Goal: Task Accomplishment & Management: Manage account settings

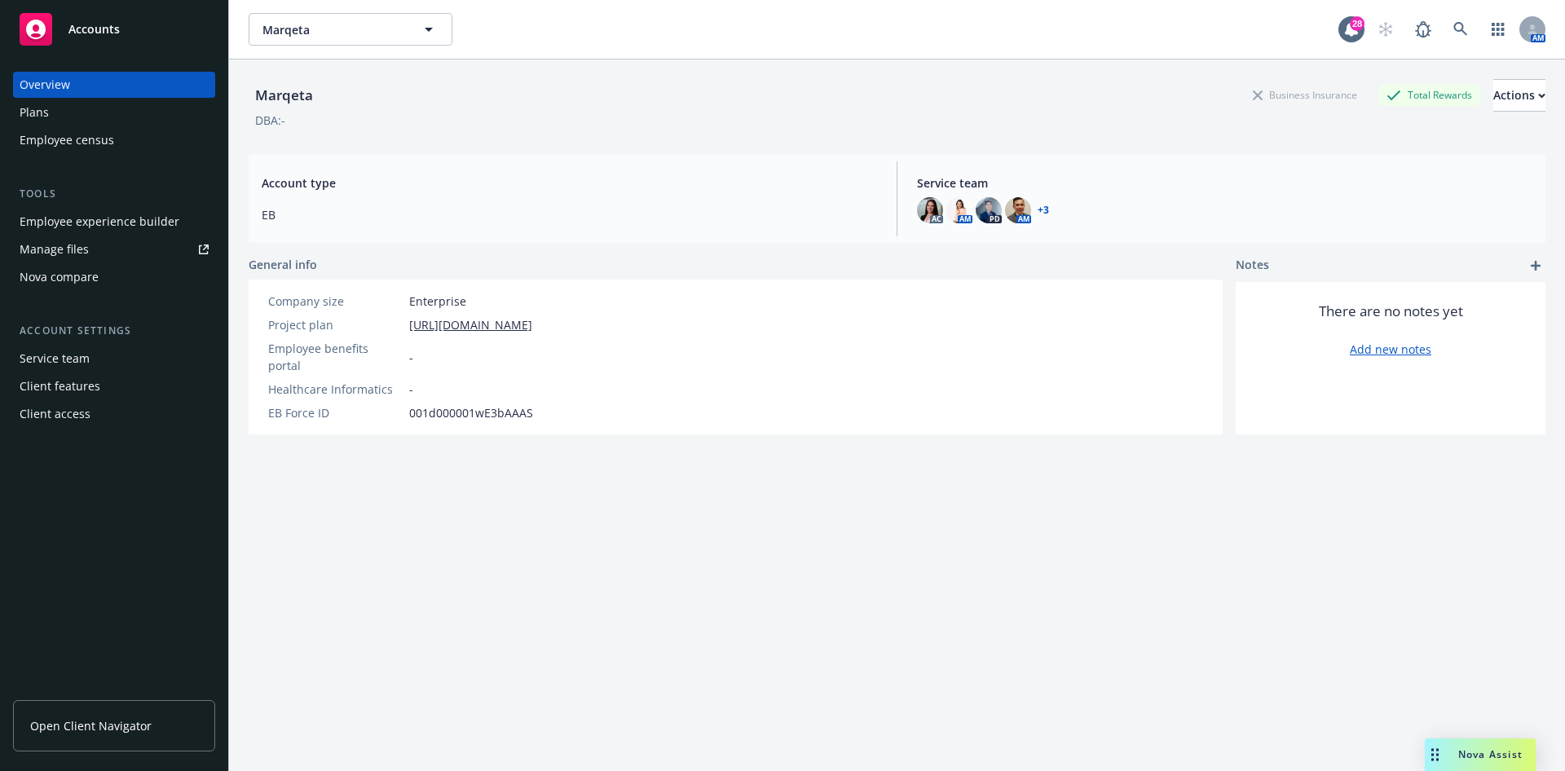
click at [139, 244] on link "Manage files" at bounding box center [114, 249] width 202 height 26
click at [130, 221] on div "Employee experience builder" at bounding box center [100, 222] width 160 height 26
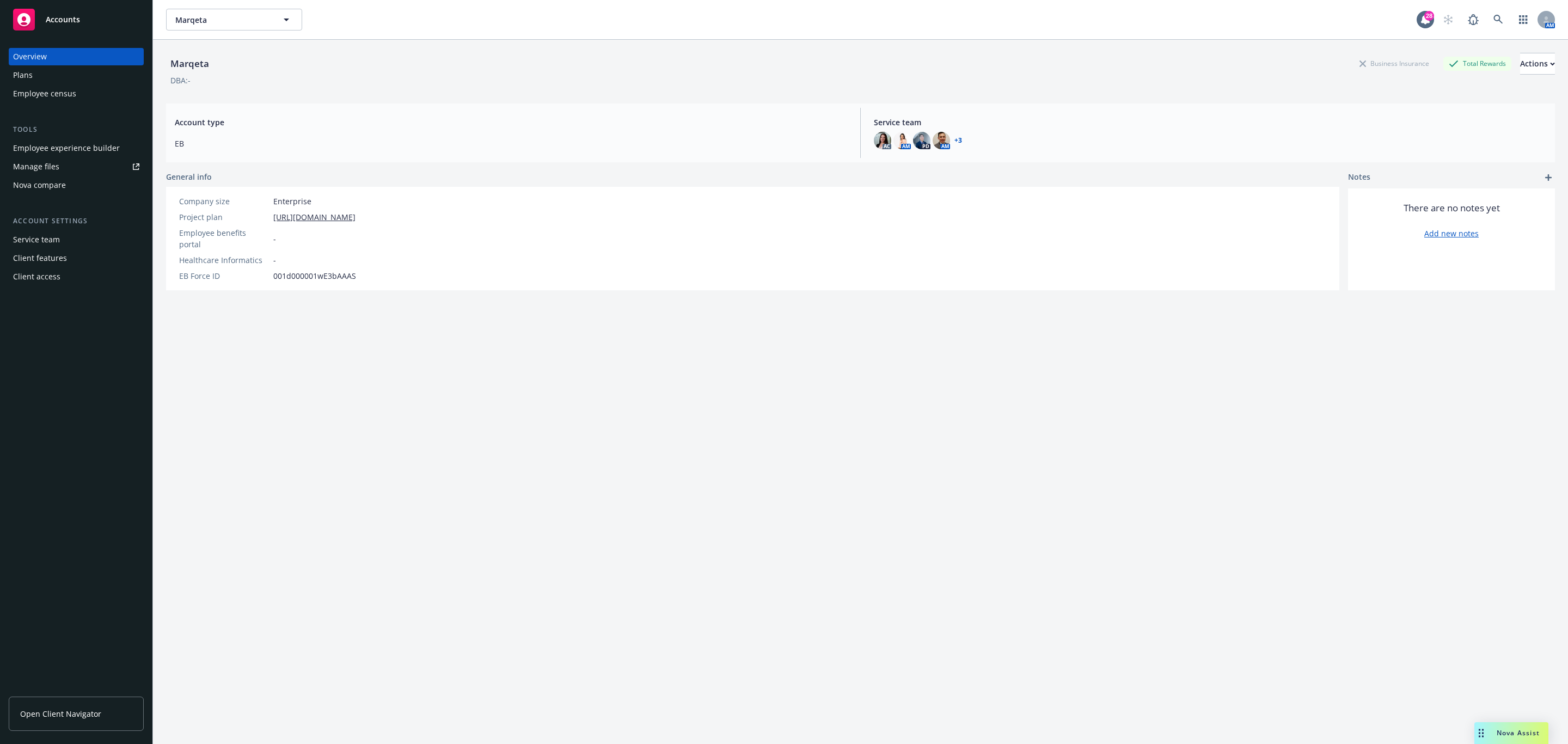
click at [72, 77] on div "Plans" at bounding box center [76, 75] width 126 height 17
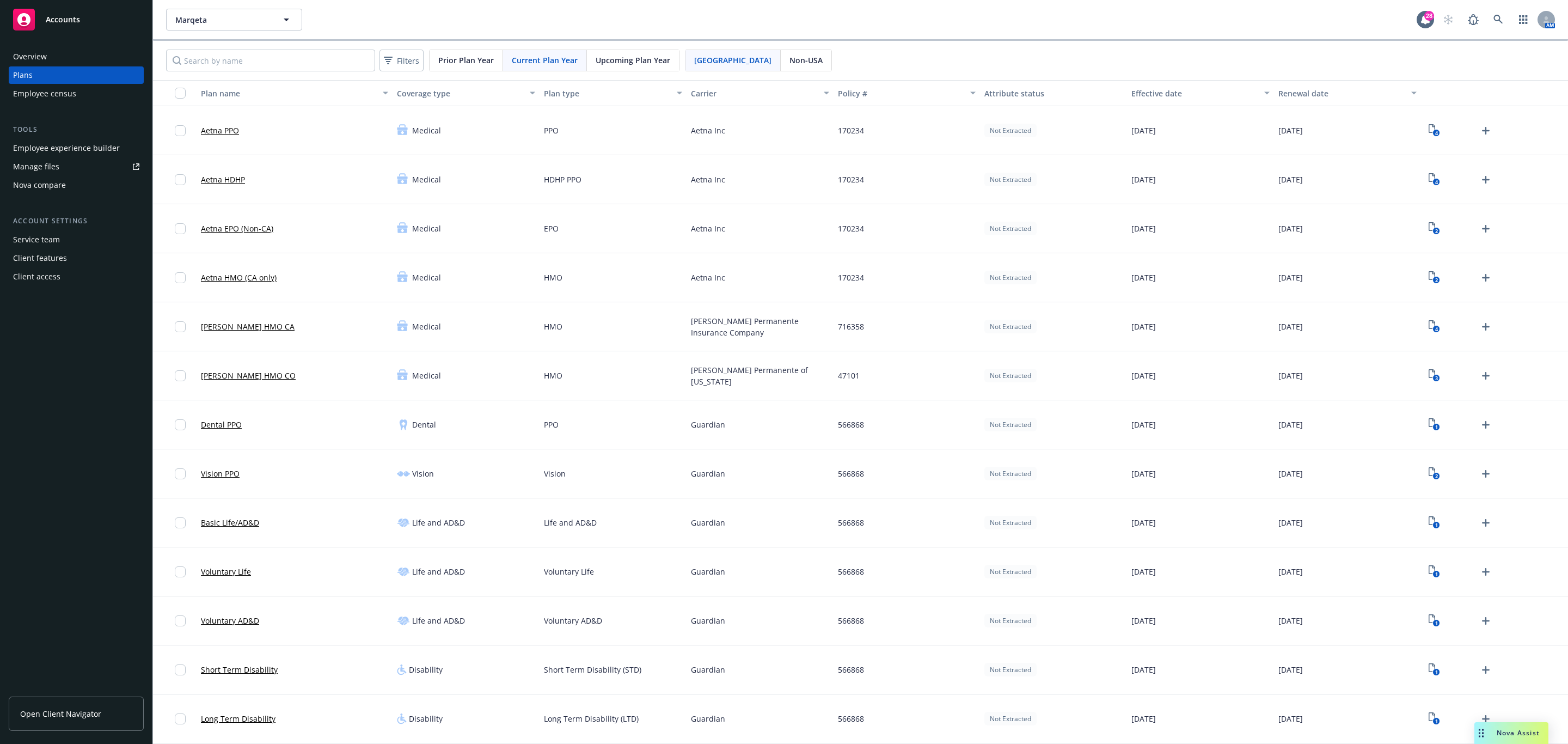
click at [606, 57] on span "Upcoming Plan Year" at bounding box center [633, 59] width 75 height 11
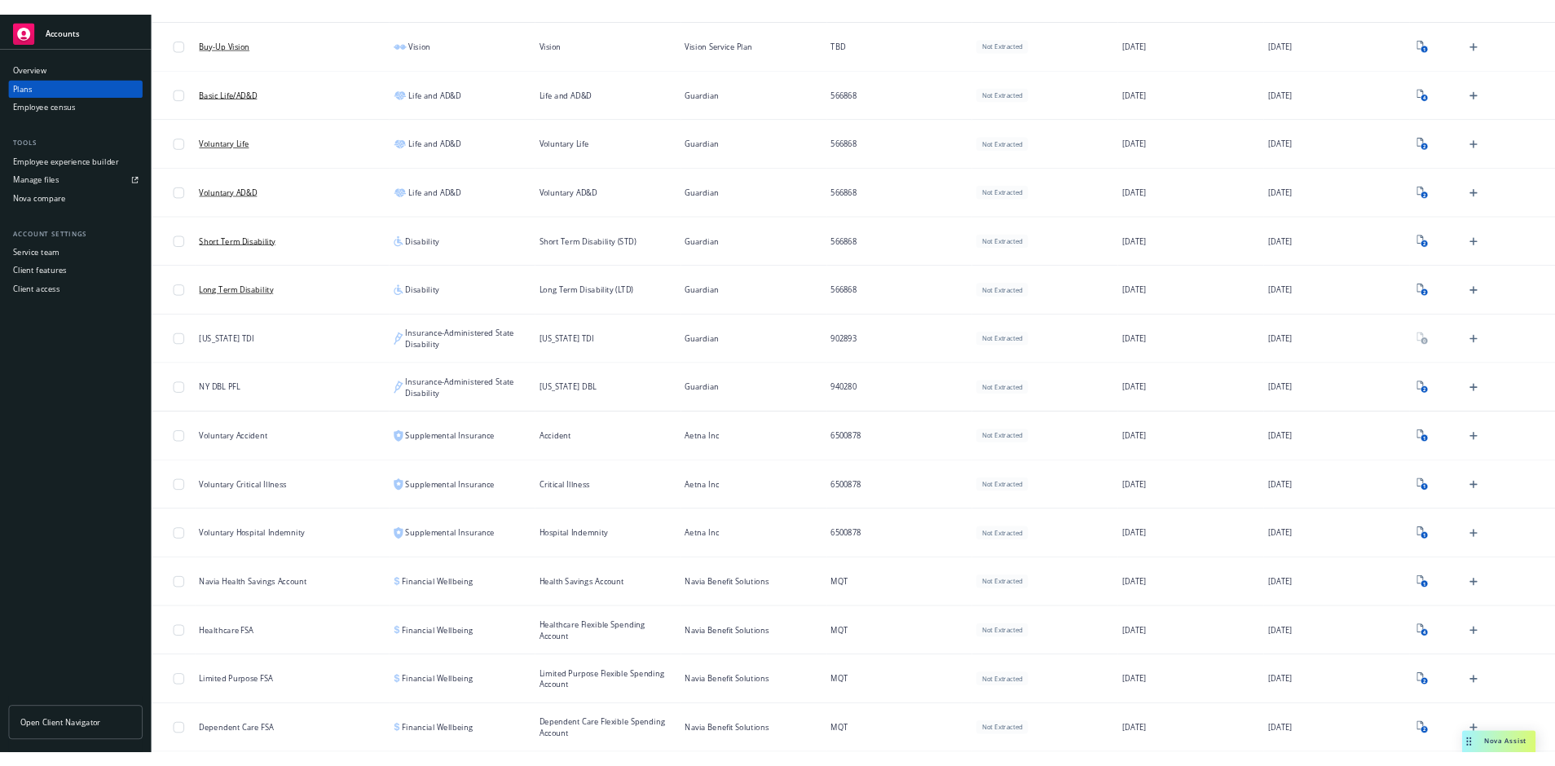
scroll to position [611, 0]
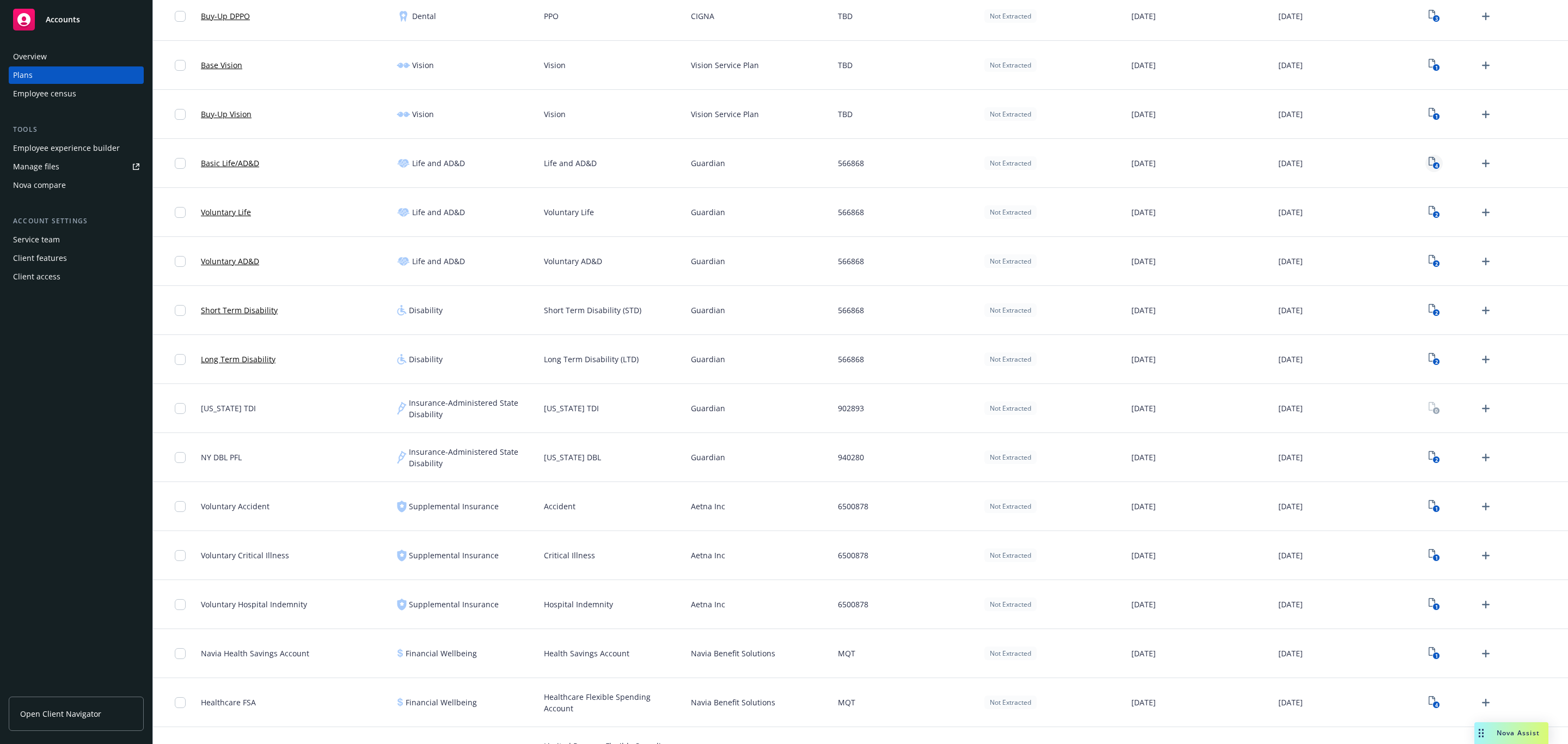
click at [1045, 166] on text "4" at bounding box center [1436, 166] width 3 height 7
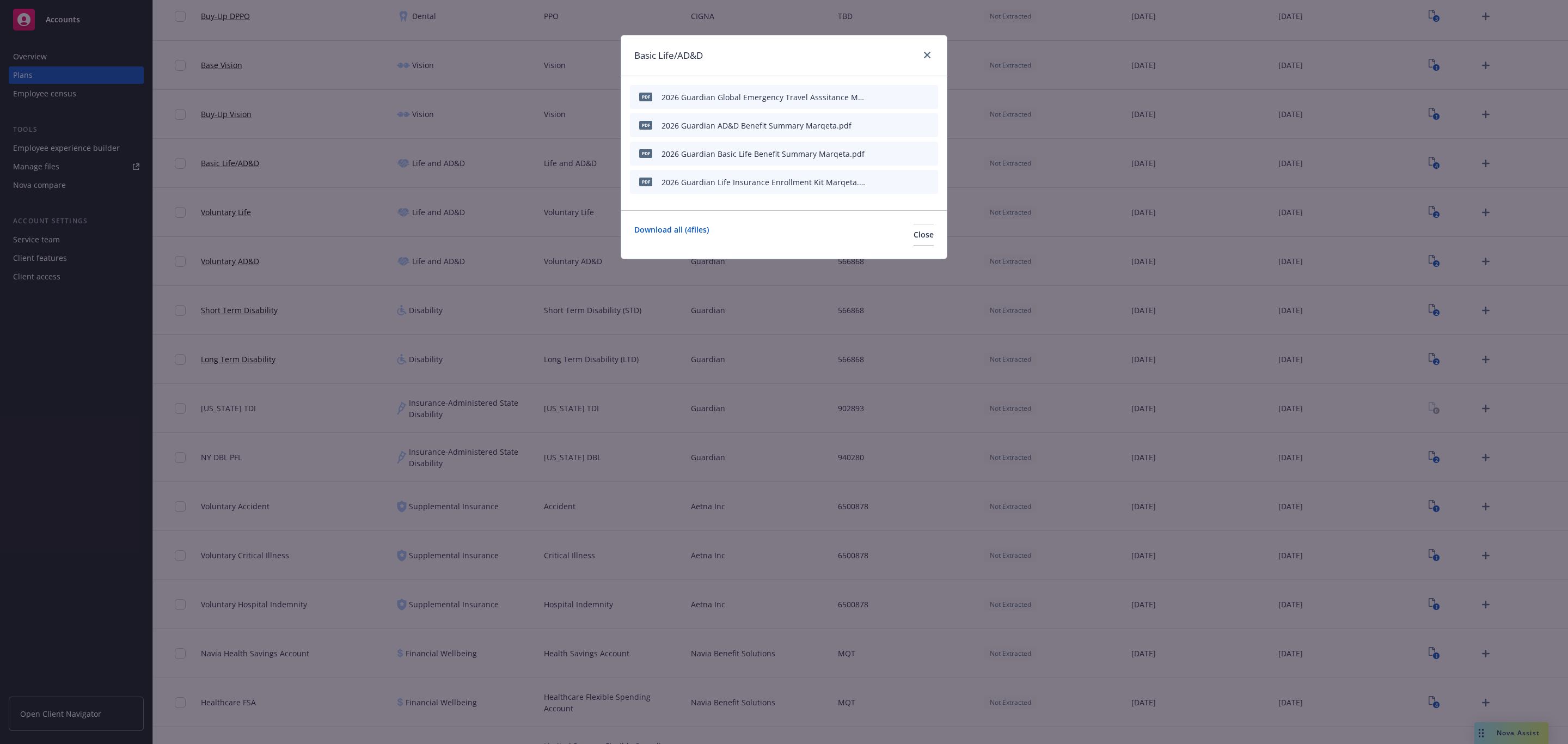
click at [910, 95] on icon "preview file" at bounding box center [910, 96] width 10 height 7
click at [925, 57] on icon "close" at bounding box center [927, 55] width 7 height 7
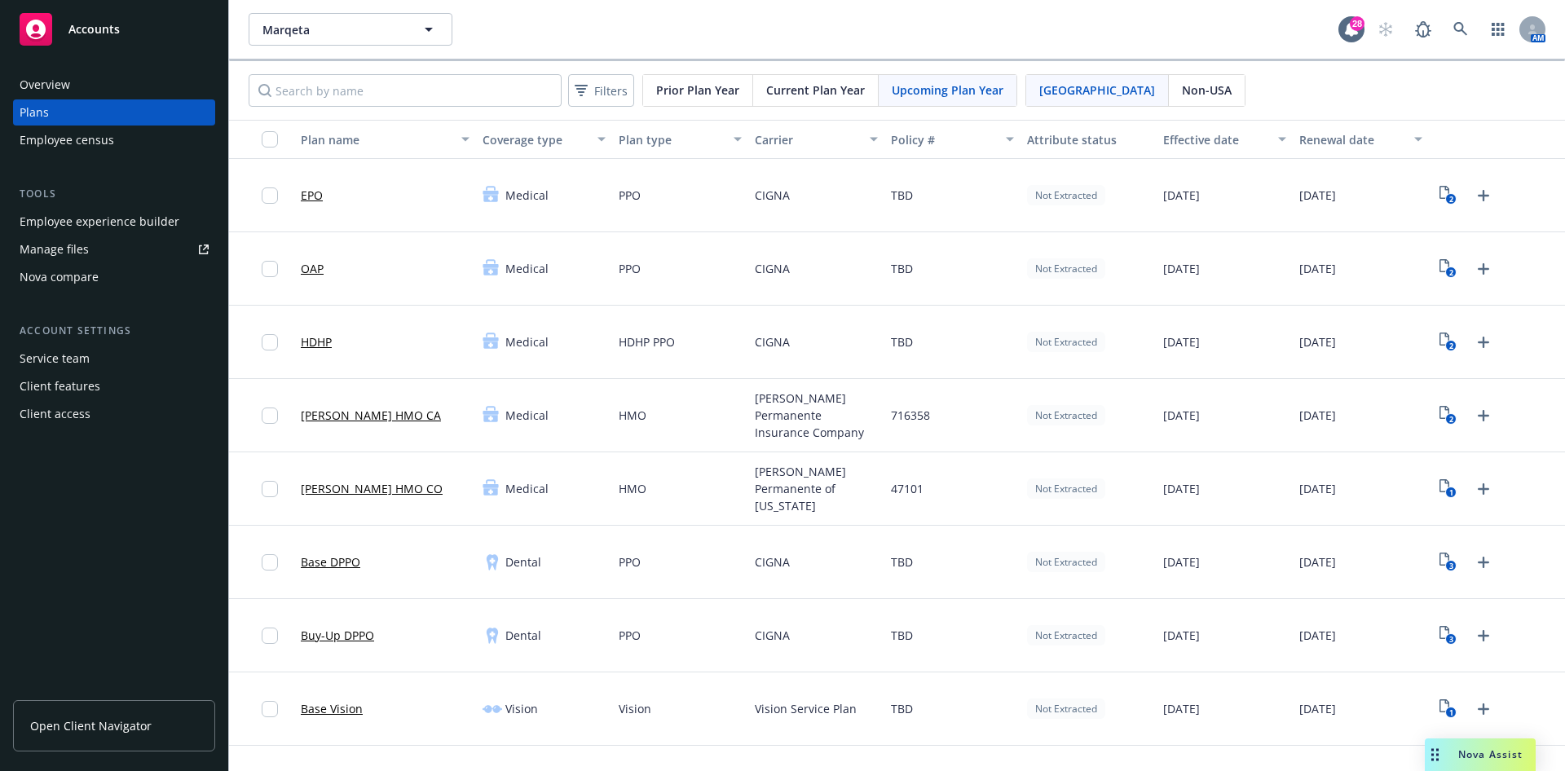
click at [131, 244] on link "Manage files" at bounding box center [114, 249] width 202 height 26
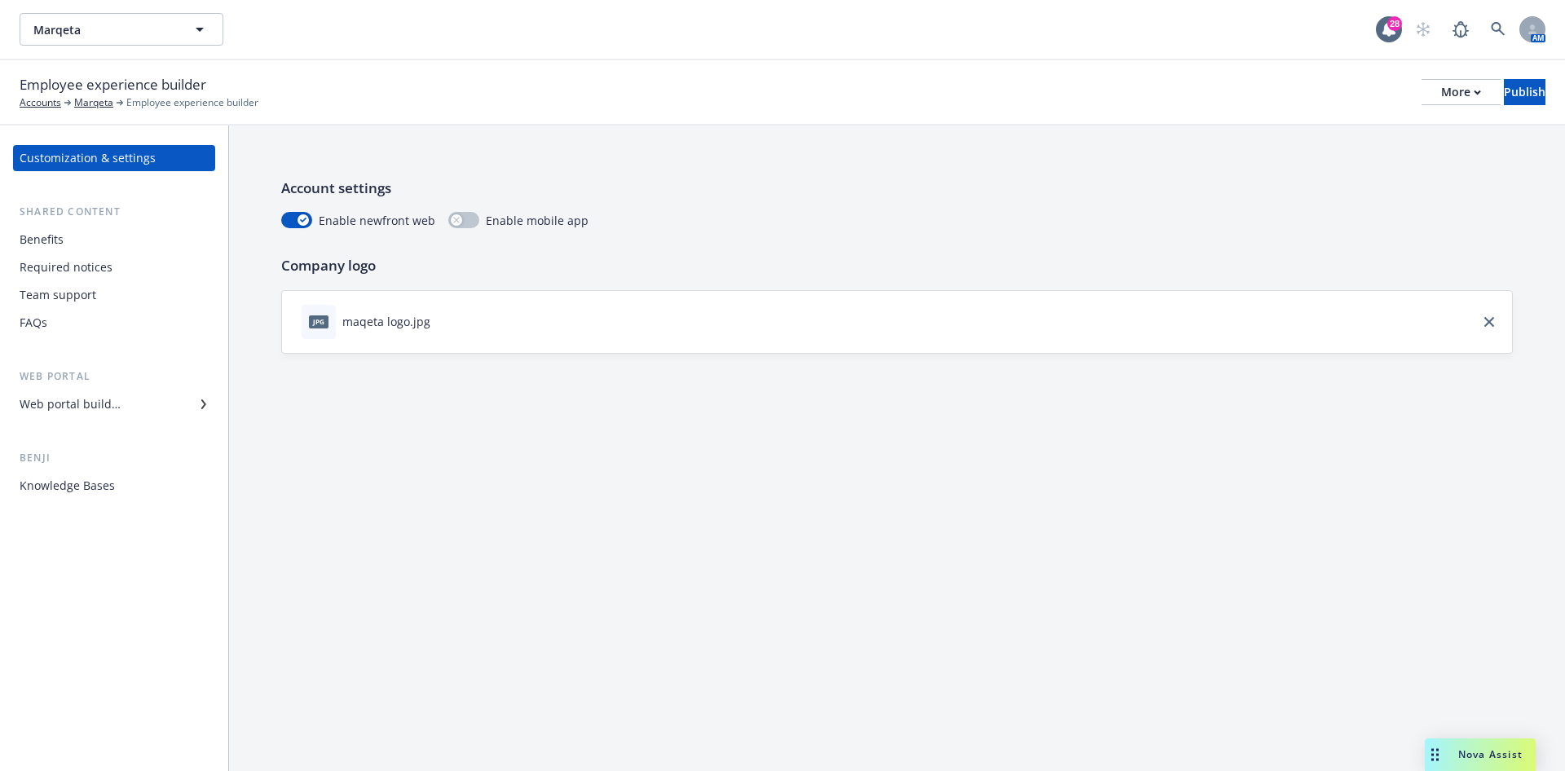
click at [99, 403] on div "Web portal builder" at bounding box center [70, 404] width 101 height 26
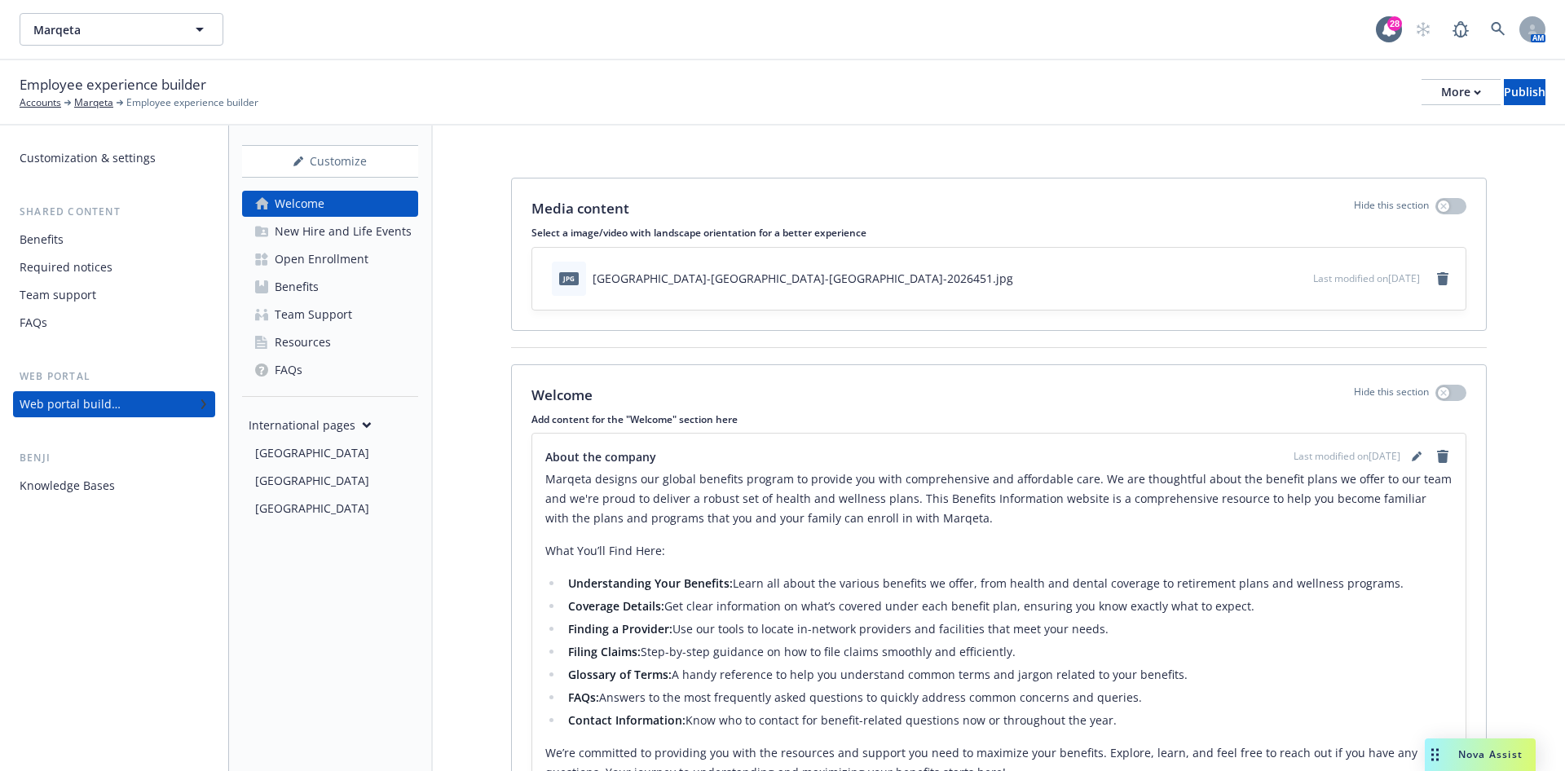
click at [336, 258] on div "Open Enrollment" at bounding box center [322, 259] width 94 height 26
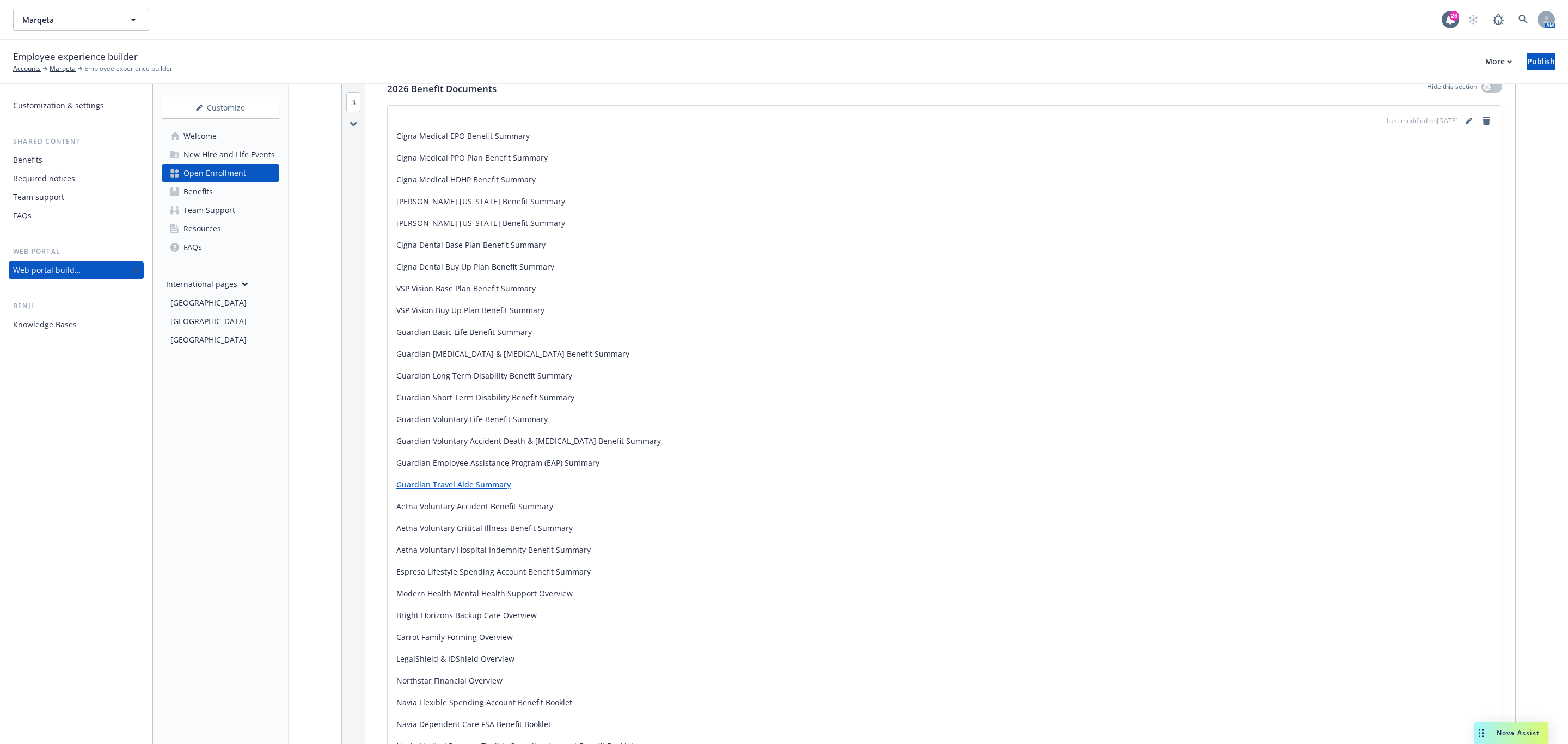
scroll to position [873, 0]
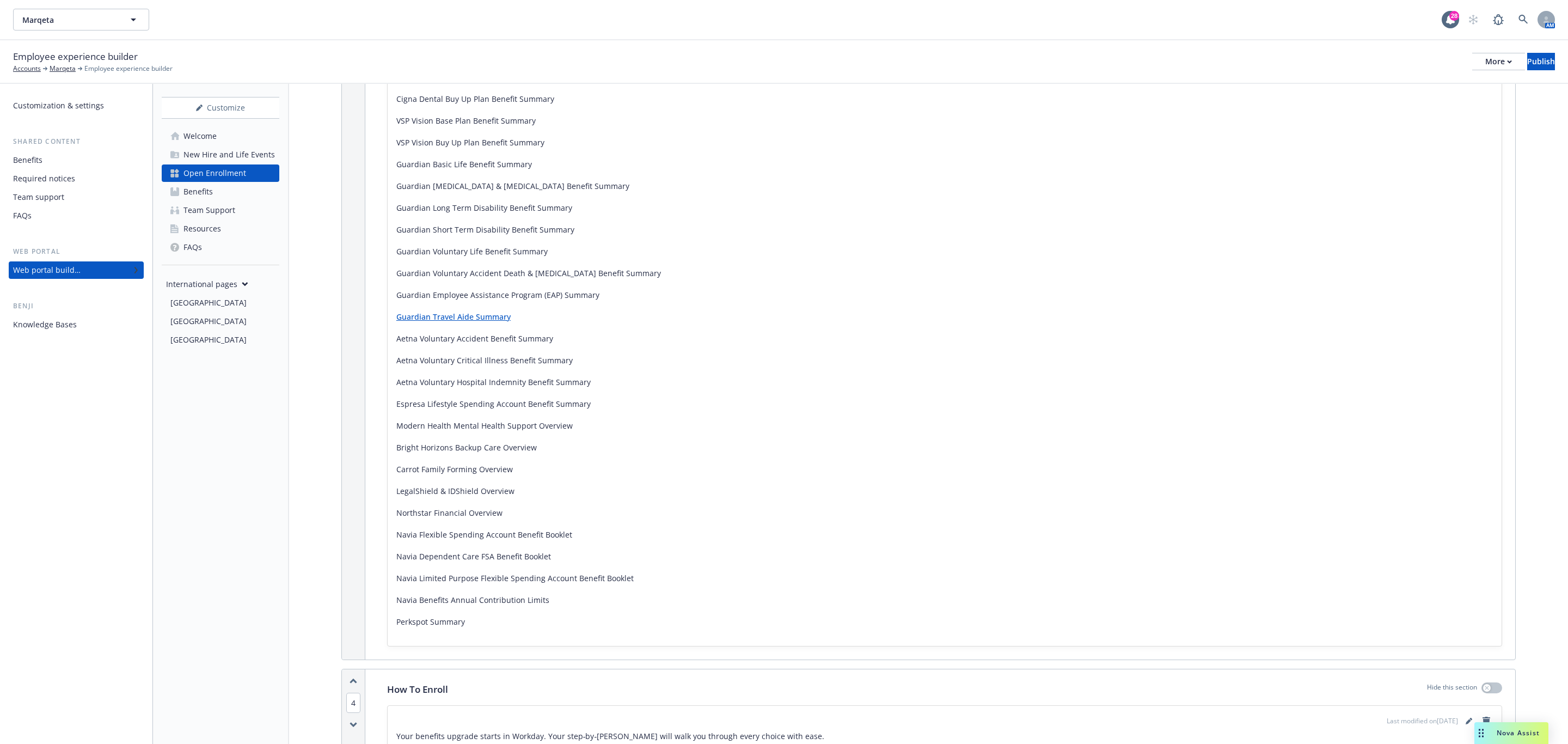
click at [458, 316] on link "Guardian Travel Aide Summary" at bounding box center [453, 316] width 114 height 10
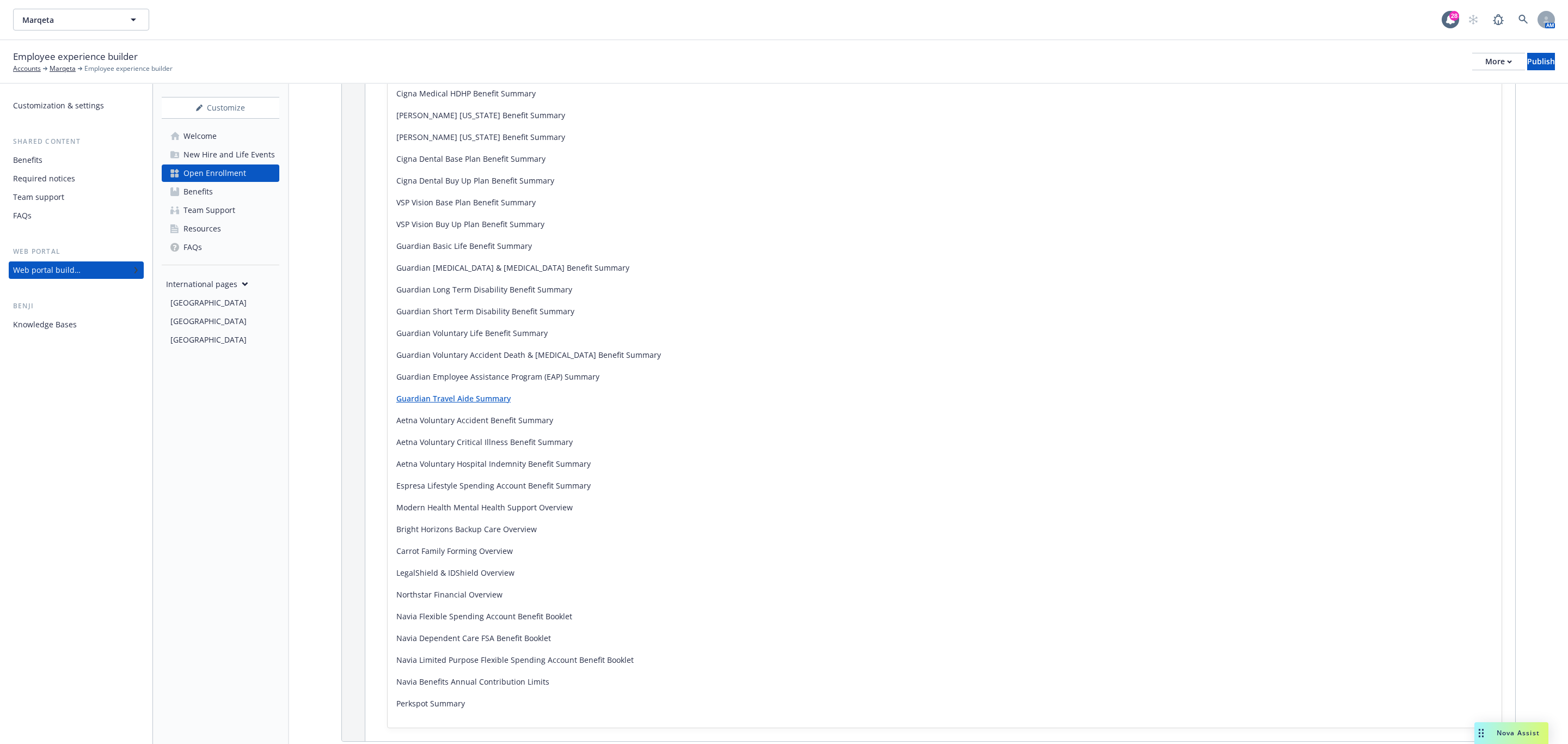
scroll to position [55, 0]
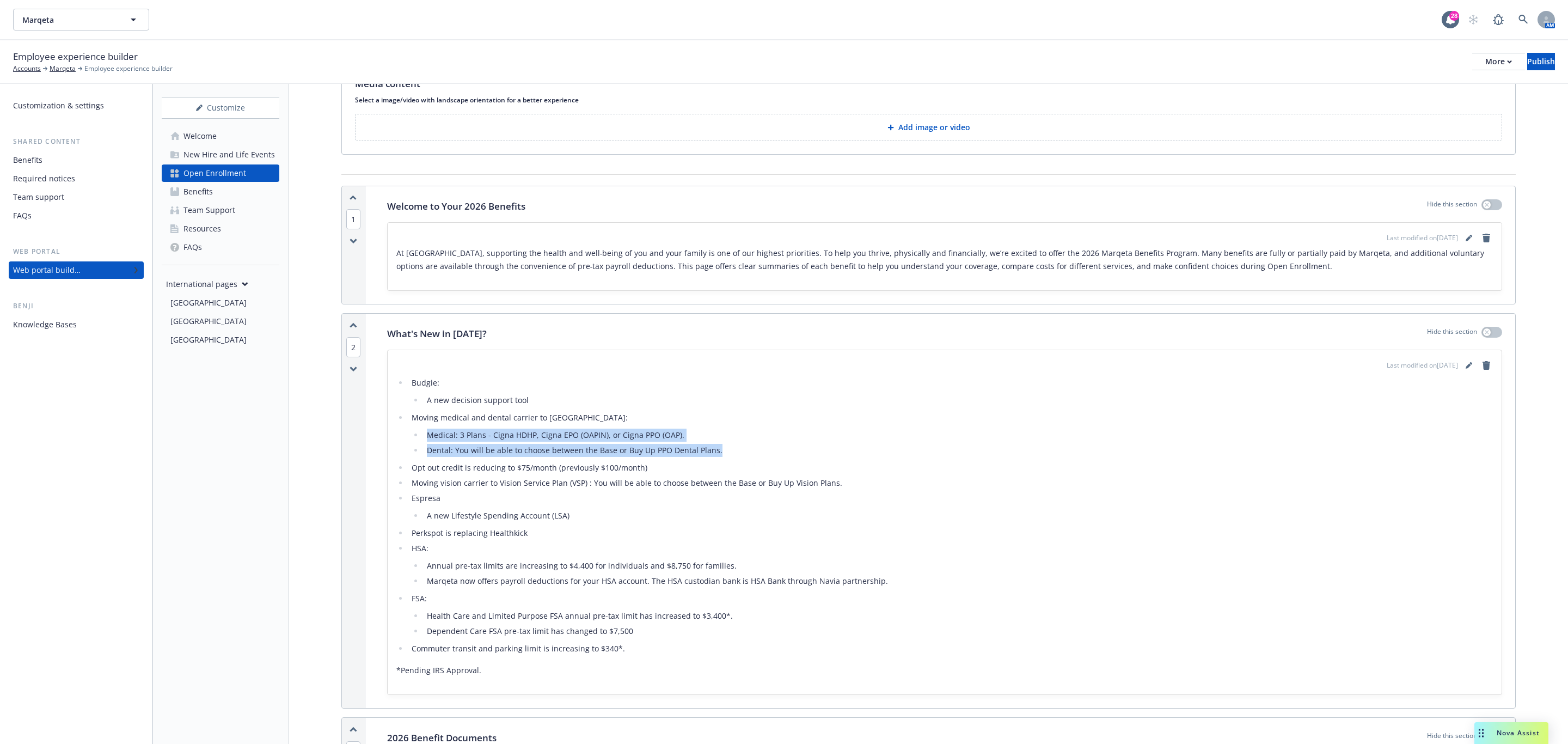
drag, startPoint x: 724, startPoint y: 449, endPoint x: 422, endPoint y: 434, distance: 302.4
click at [422, 434] on ul "Medical: 3 Plans - Cigna HDHP, Cigna EPO (OAPIN), or Cigna PPO (OAP). Dental: Y…" at bounding box center [952, 443] width 1081 height 28
click at [219, 184] on link "Benefits" at bounding box center [220, 192] width 118 height 17
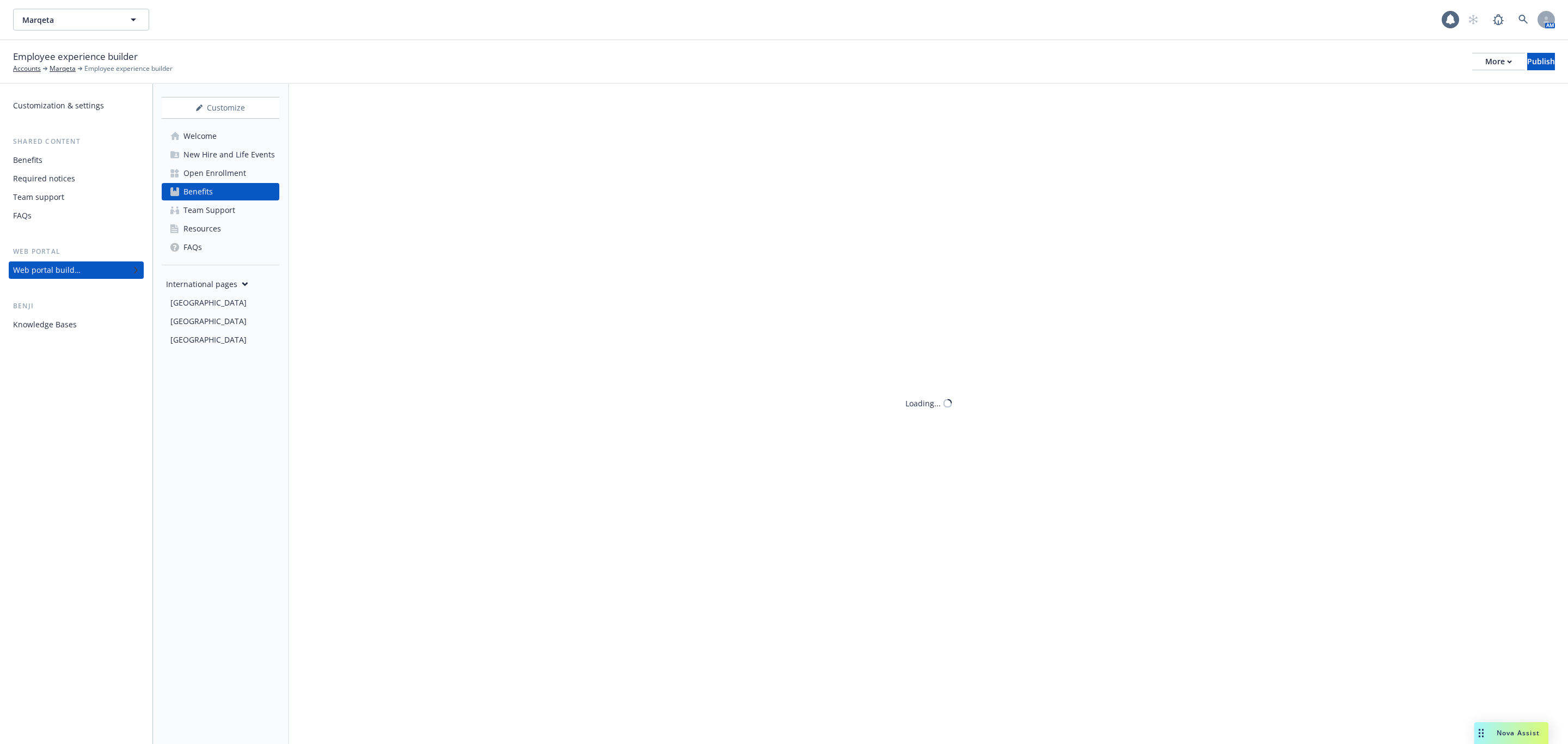
click at [224, 155] on div "New Hire and Life Events" at bounding box center [229, 154] width 92 height 17
click at [222, 170] on div "Open Enrollment" at bounding box center [215, 173] width 63 height 17
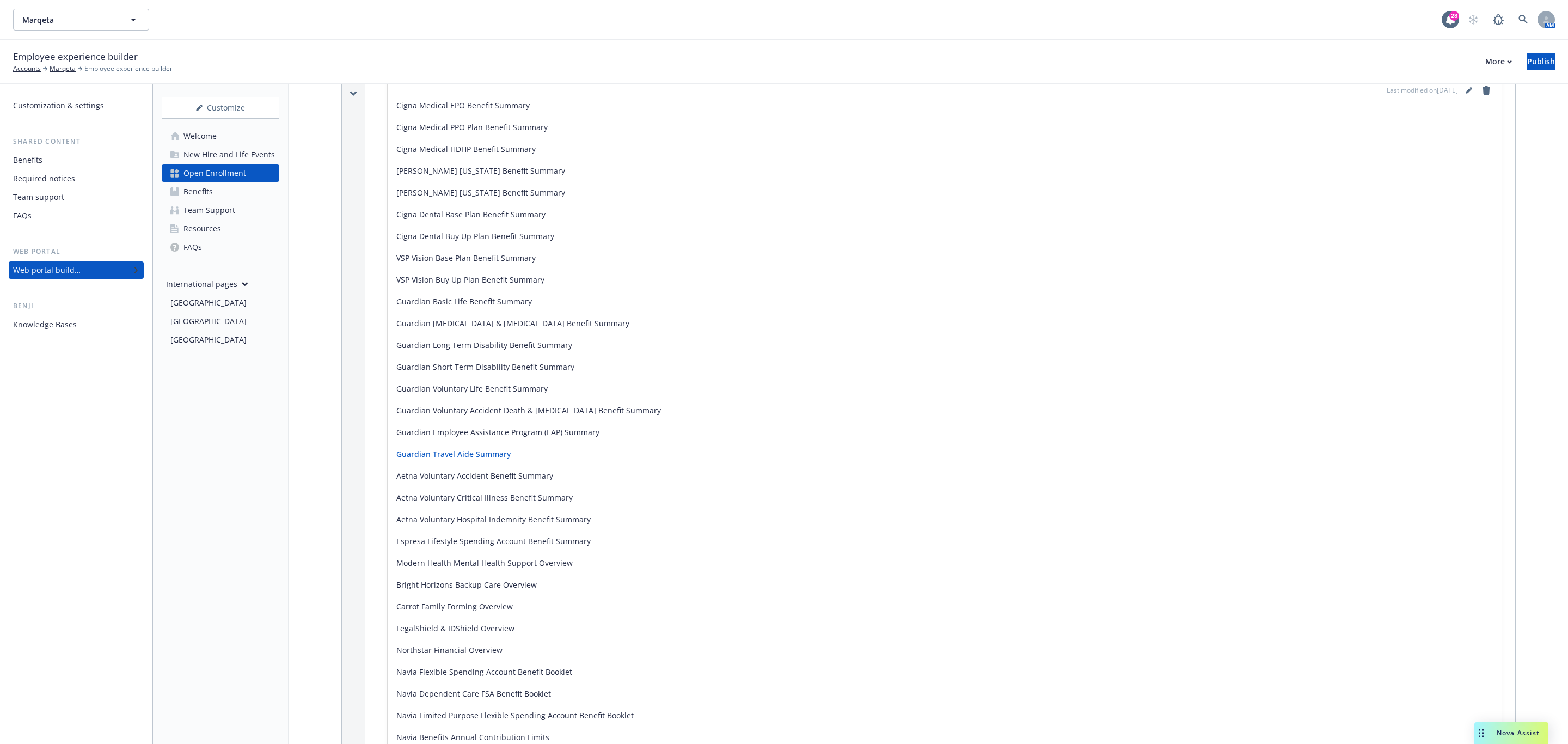
scroll to position [572, 0]
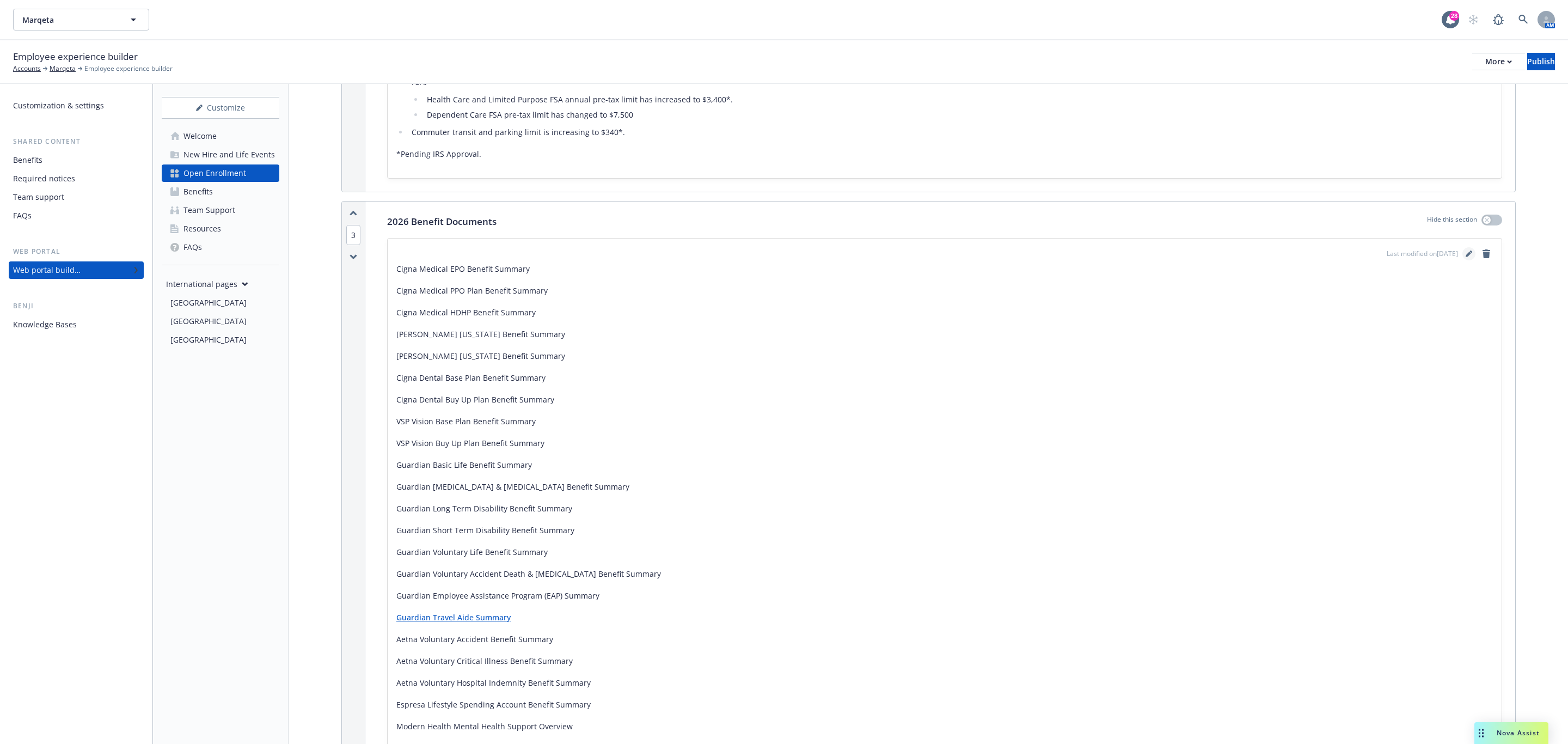
click at [1045, 261] on link "editPencil" at bounding box center [1469, 254] width 13 height 13
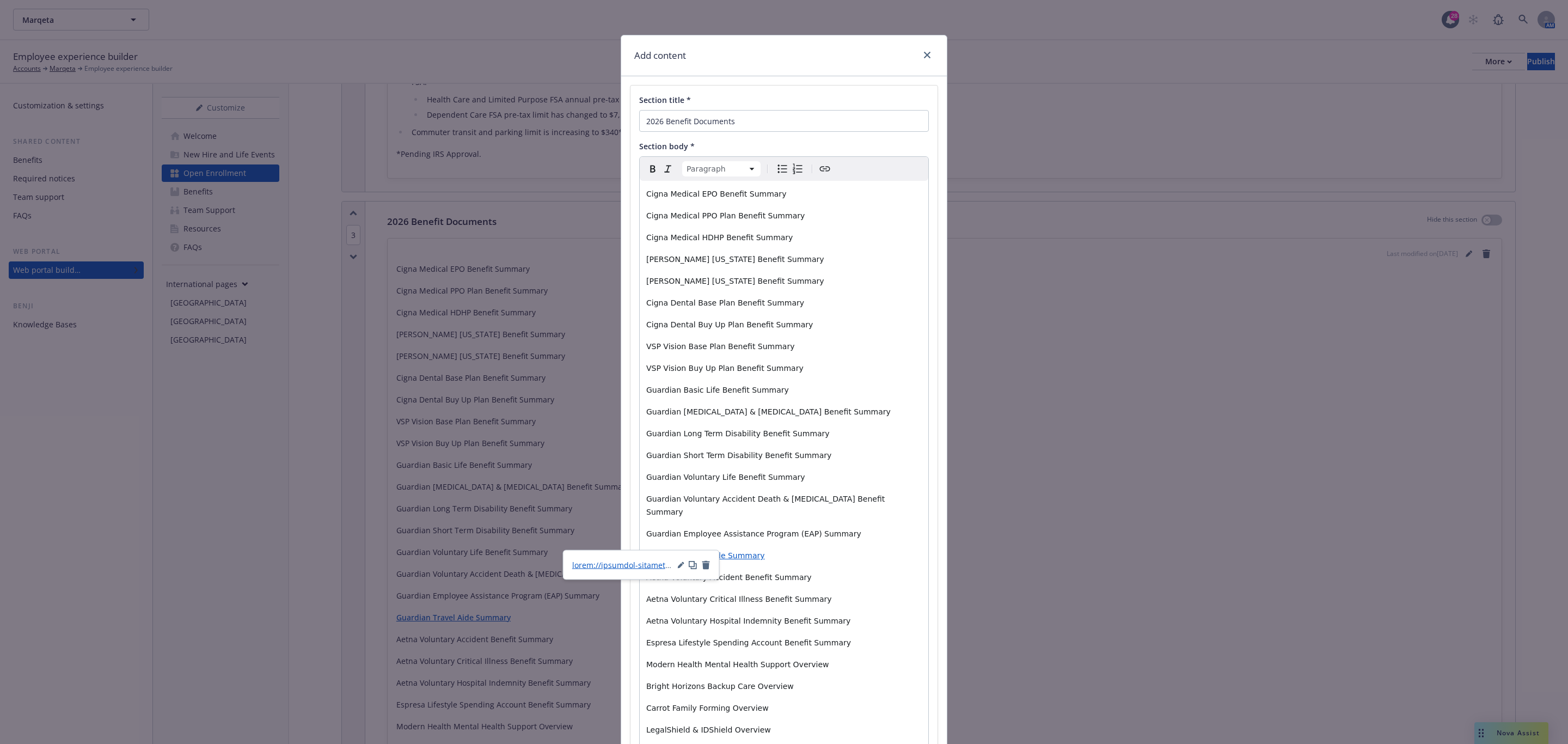
click at [693, 515] on span "Guardian Travel Aide Summary" at bounding box center [705, 555] width 119 height 9
click at [680, 515] on icon "button" at bounding box center [681, 566] width 5 height 5
click at [643, 515] on input "URL" at bounding box center [641, 586] width 138 height 22
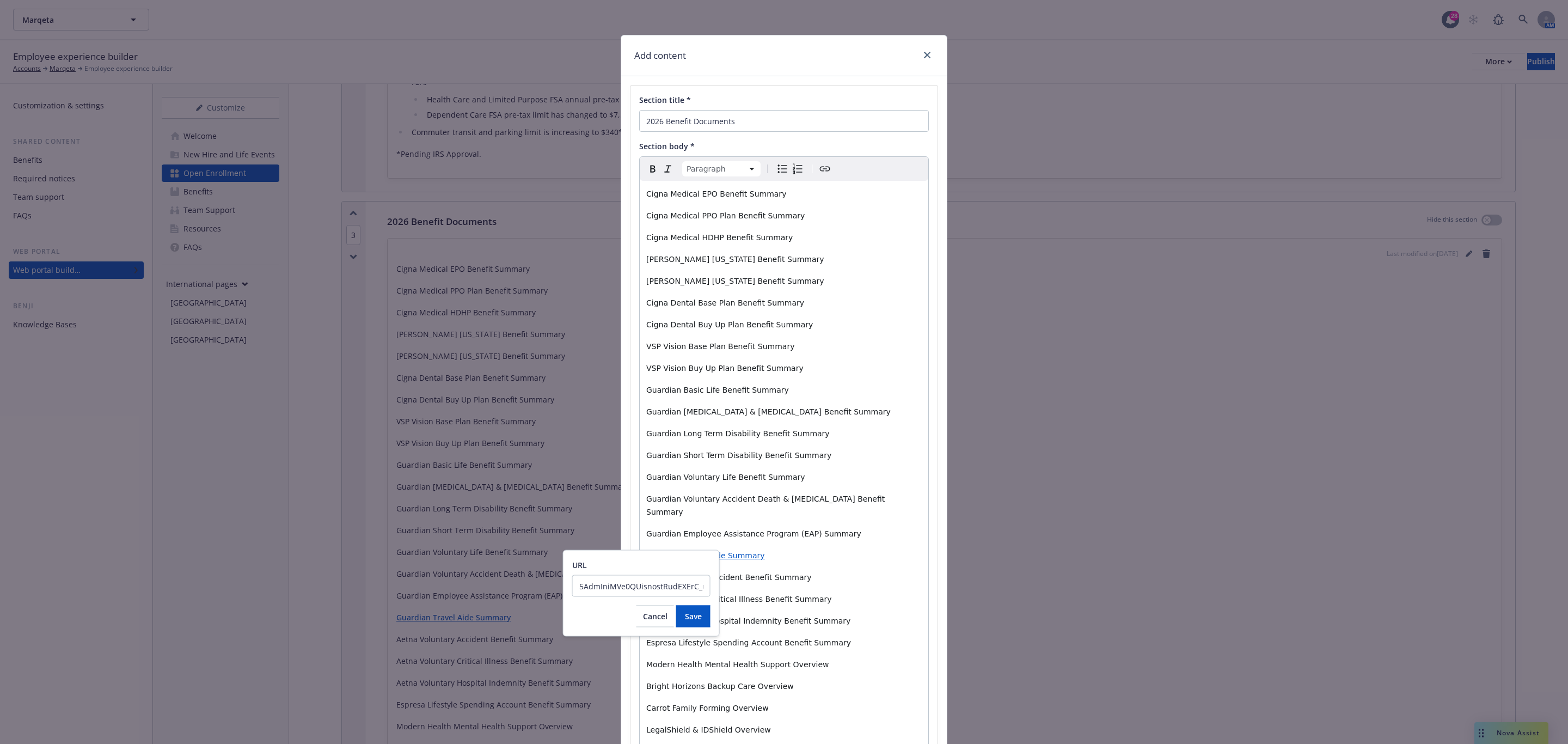
click at [643, 515] on input "URL" at bounding box center [641, 586] width 138 height 22
type input "https://newfront-production-files-default.s3.us-west-2.amazonaws.com/f7c64b59-5…"
click at [685, 515] on span "Save" at bounding box center [693, 616] width 17 height 10
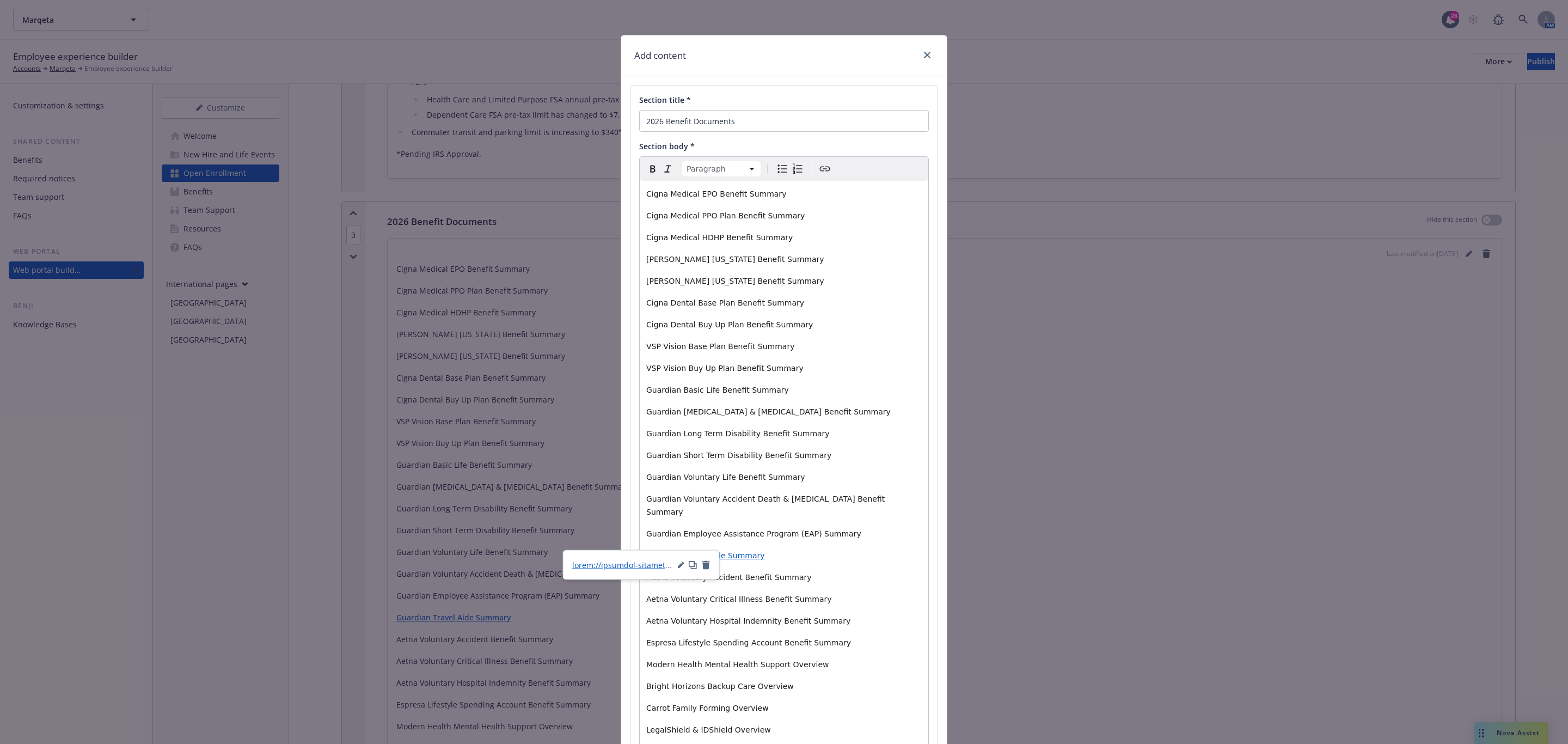
click at [722, 515] on span "Guardian Travel Aide Summary" at bounding box center [705, 555] width 119 height 9
click at [695, 515] on icon "button" at bounding box center [693, 565] width 9 height 9
click at [853, 515] on div "Cigna Medical EPO Benefit Summary Cigna Medical PPO Plan Benefit Summary Cigna …" at bounding box center [784, 527] width 289 height 693
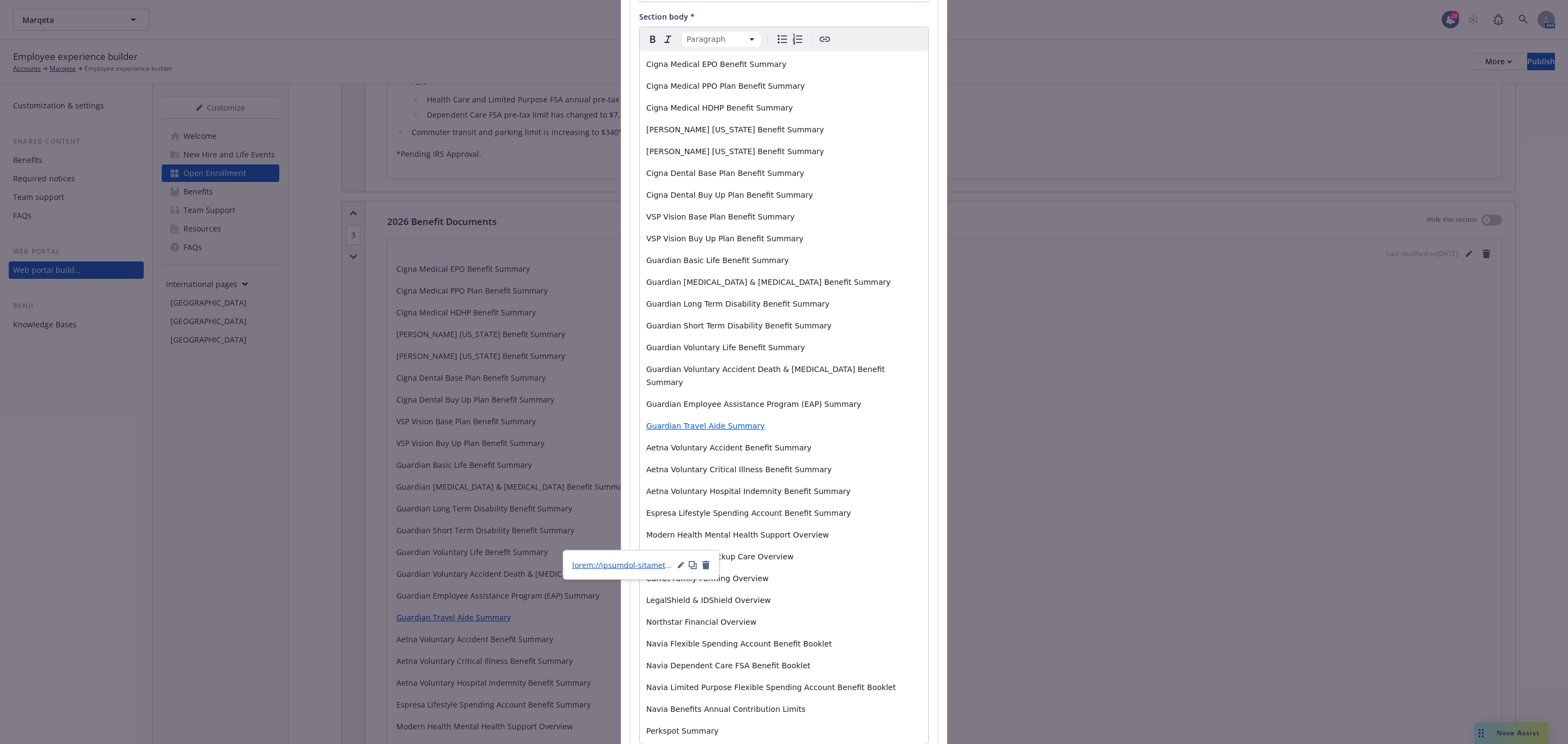
scroll to position [221, 0]
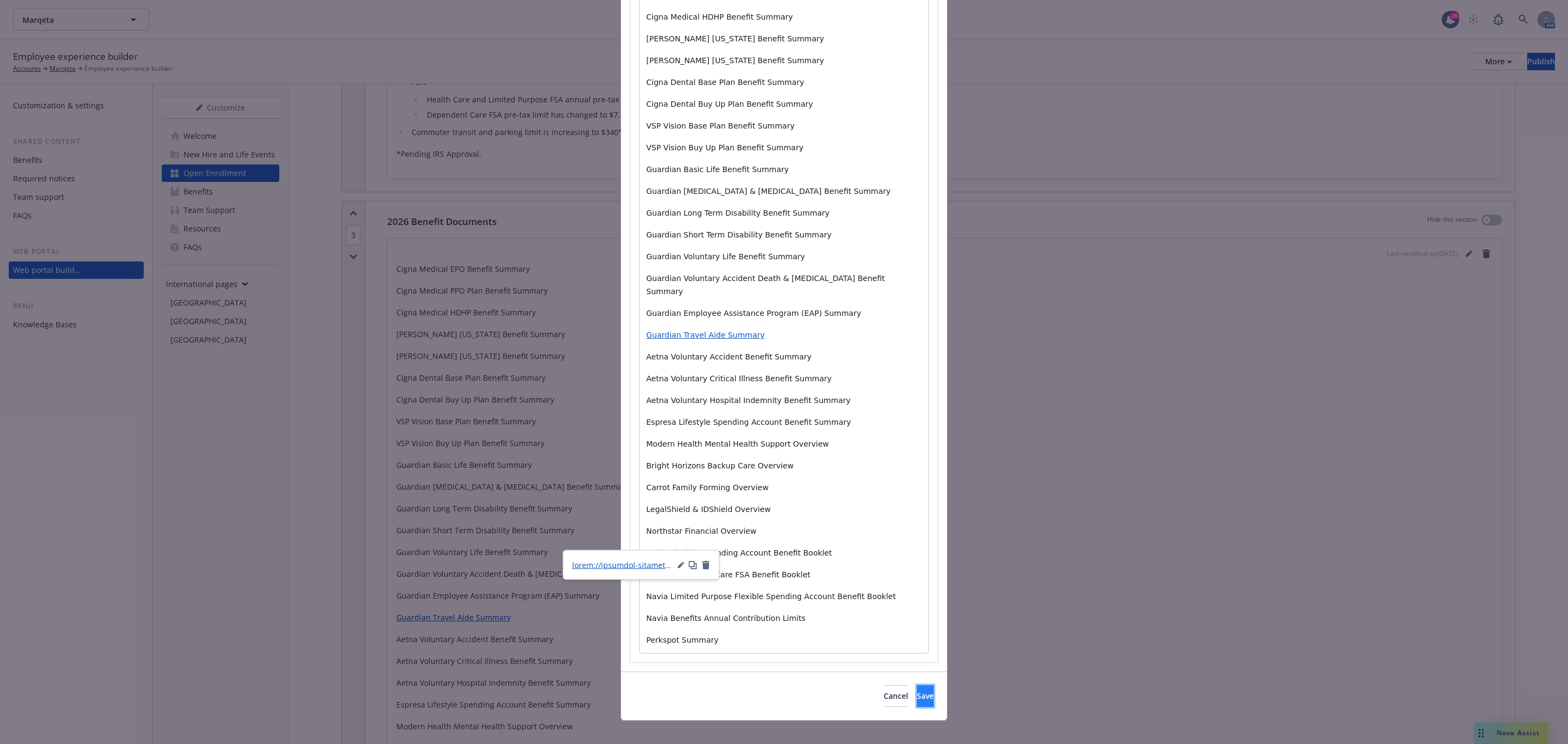
click at [917, 515] on button "Save" at bounding box center [925, 696] width 17 height 22
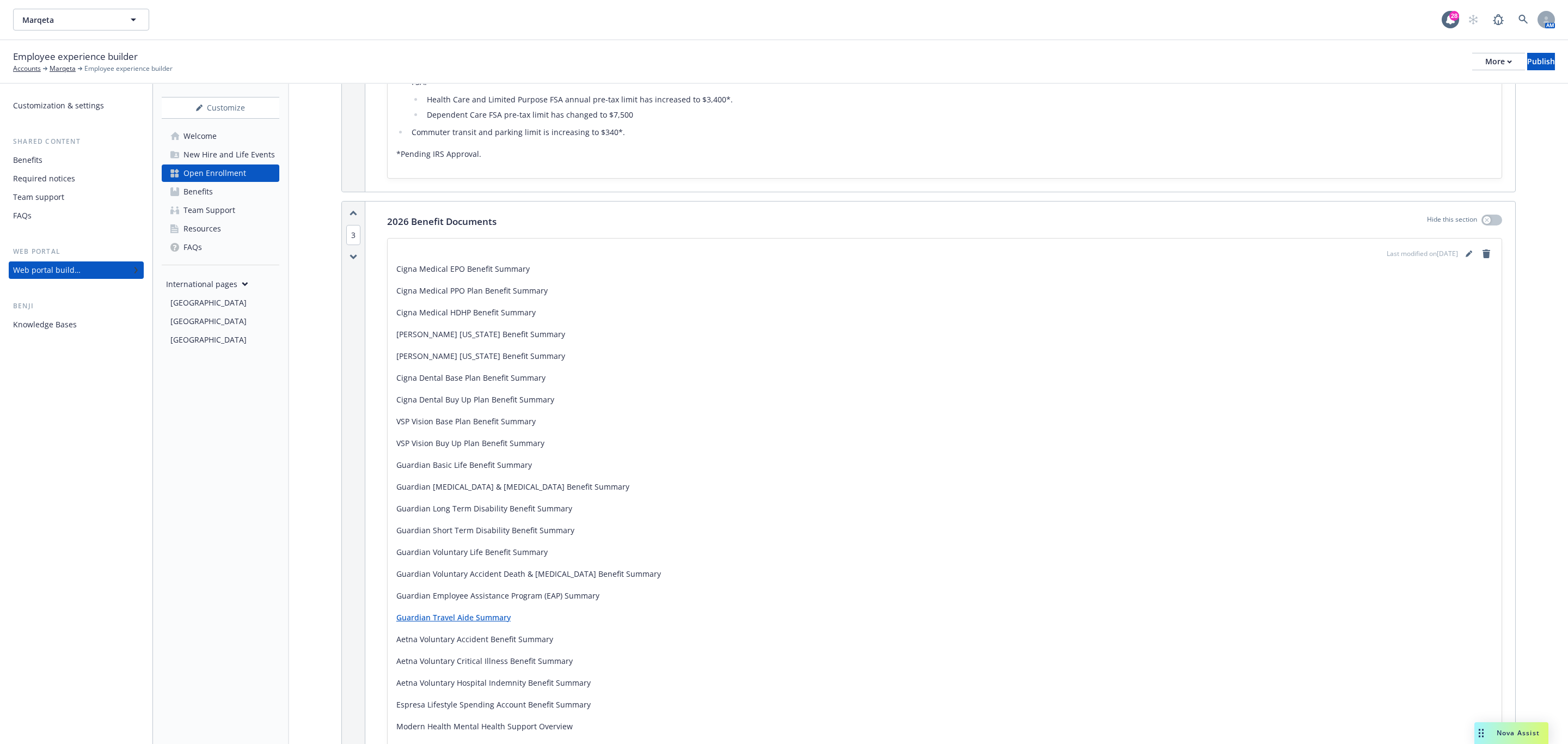
click at [459, 515] on link "Guardian Travel Aide Summary" at bounding box center [453, 617] width 114 height 10
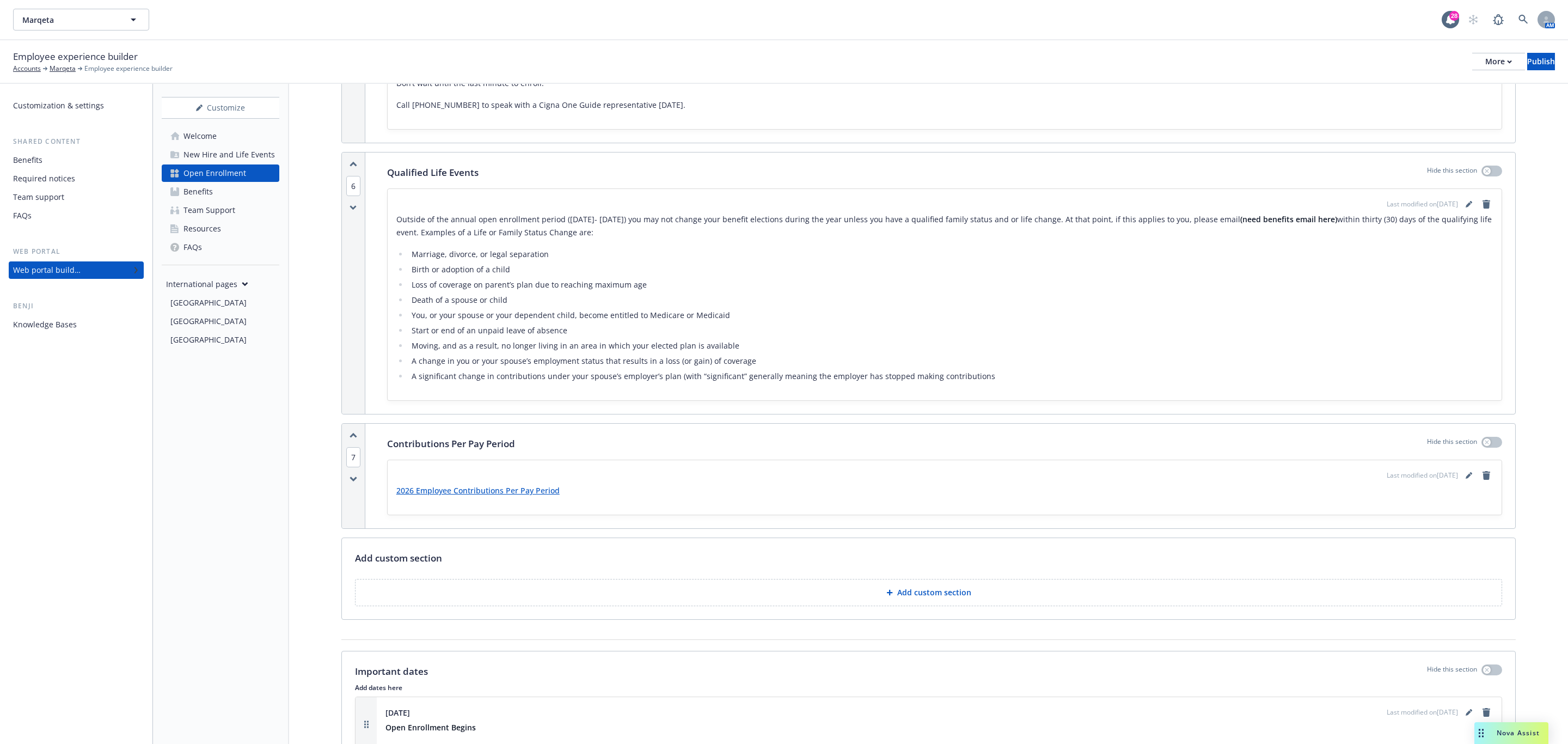
scroll to position [2124, 0]
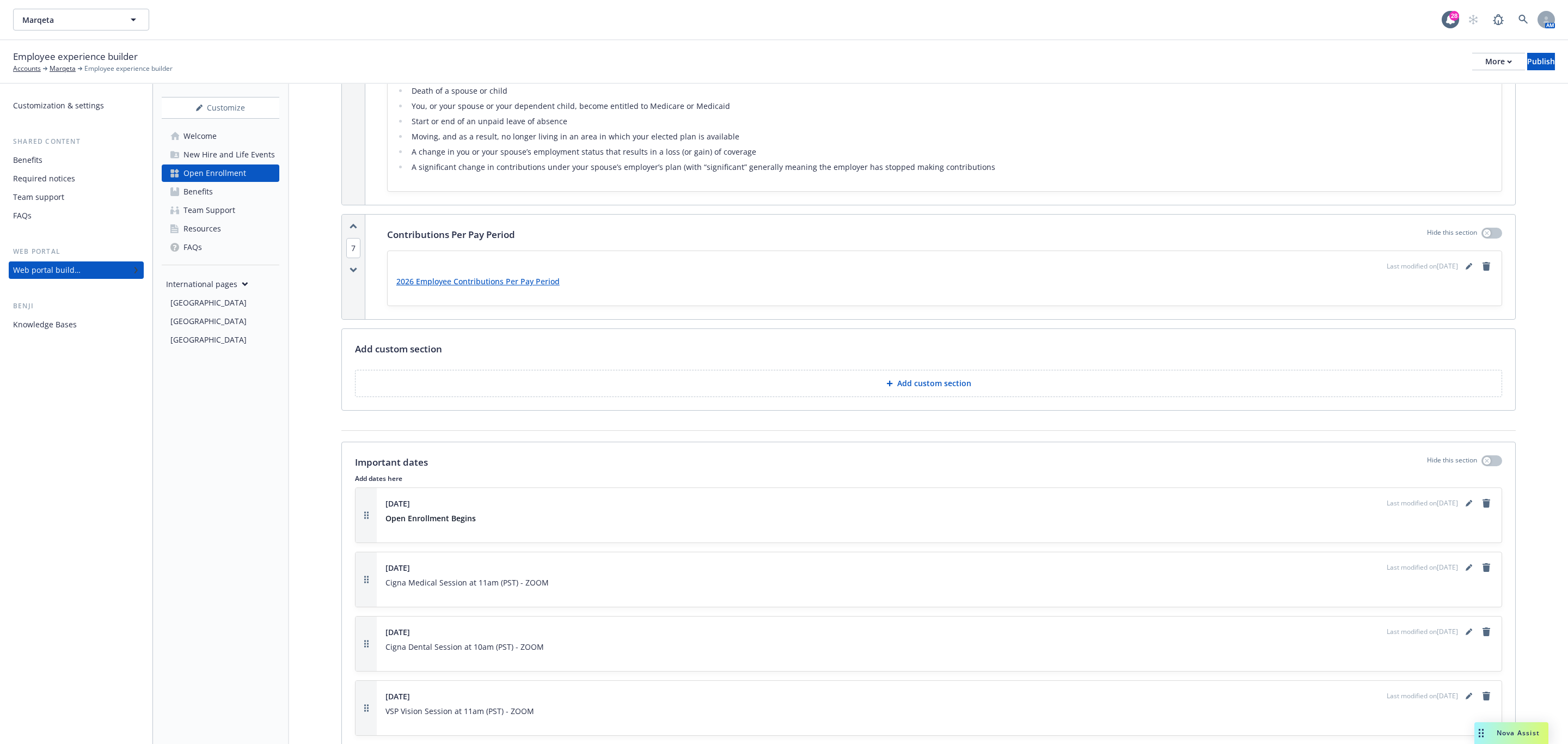
click at [534, 287] on link "2026 Employee Contributions Per Pay Period" at bounding box center [478, 281] width 163 height 10
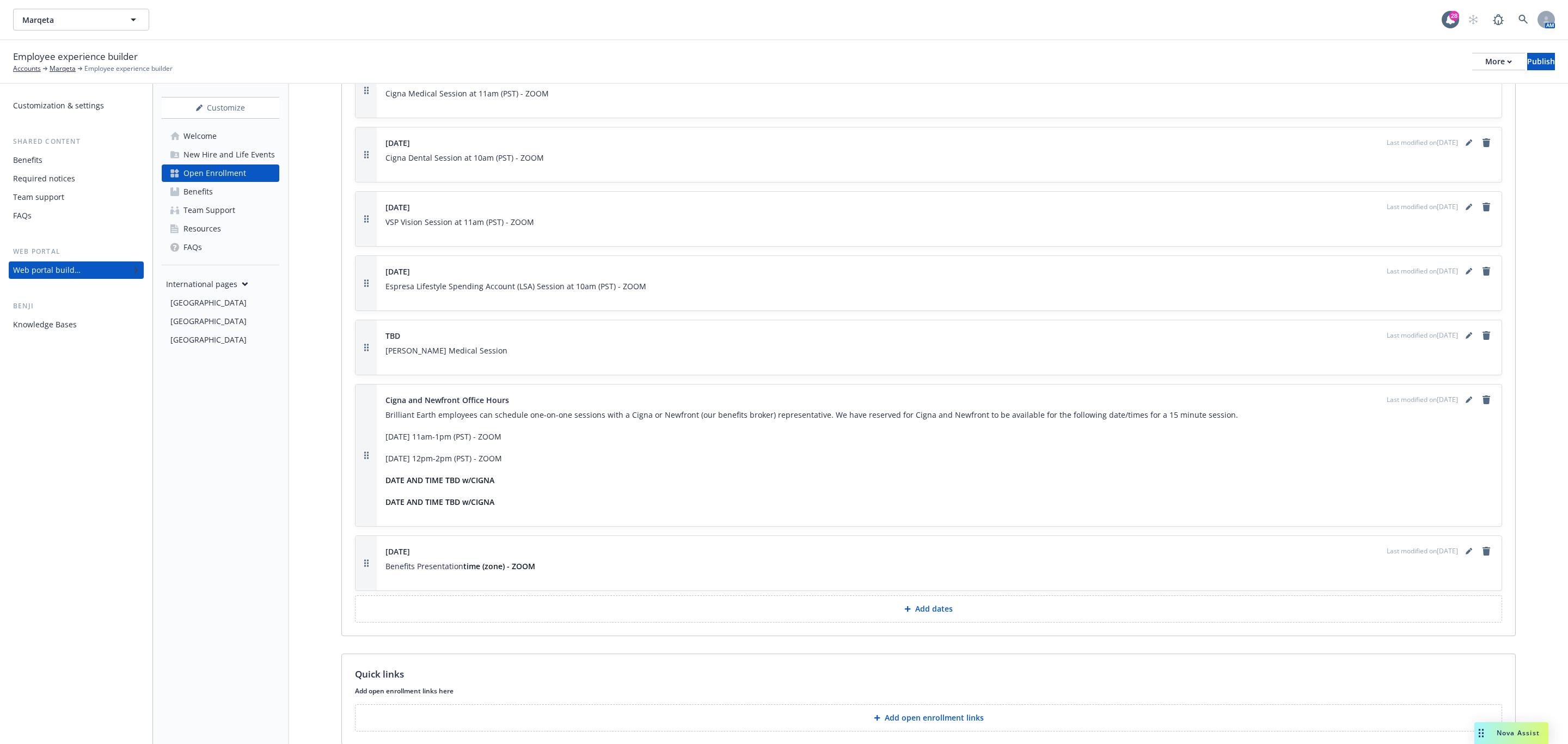
scroll to position [2615, 0]
